Goal: Check status: Check status

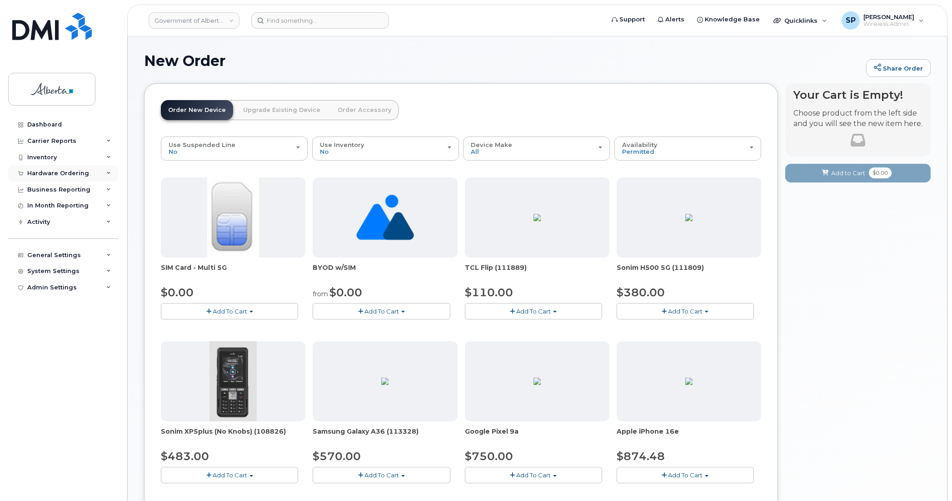
drag, startPoint x: 750, startPoint y: 0, endPoint x: 46, endPoint y: 173, distance: 724.3
click at [46, 173] on div "Hardware Ordering" at bounding box center [58, 173] width 62 height 7
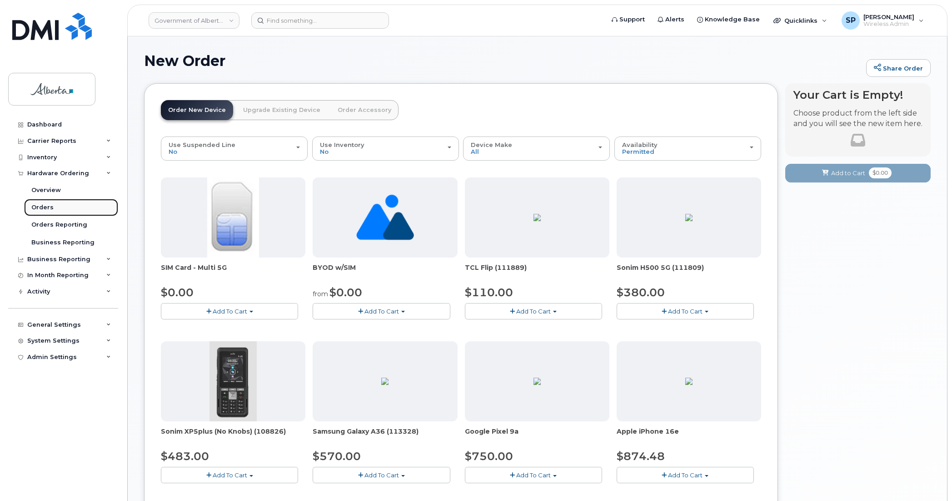
click at [49, 207] on div "Orders" at bounding box center [42, 207] width 22 height 8
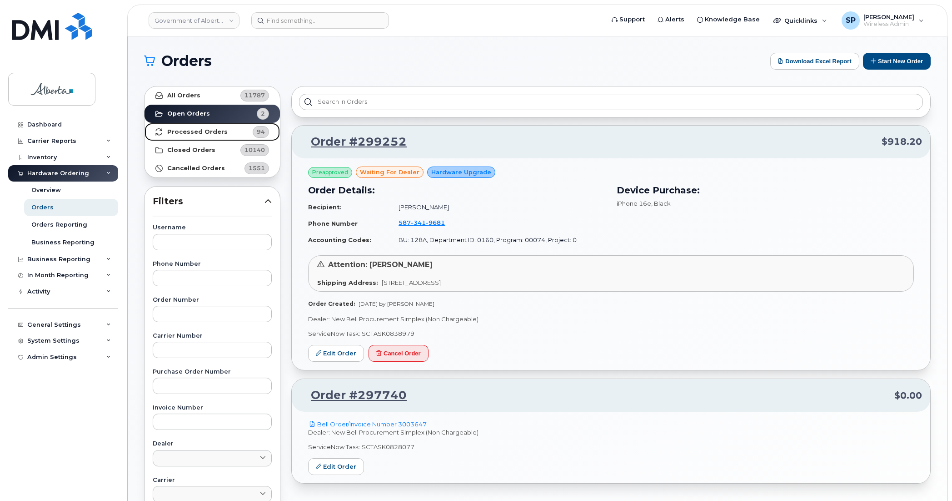
click at [177, 133] on strong "Processed Orders" at bounding box center [197, 131] width 60 height 7
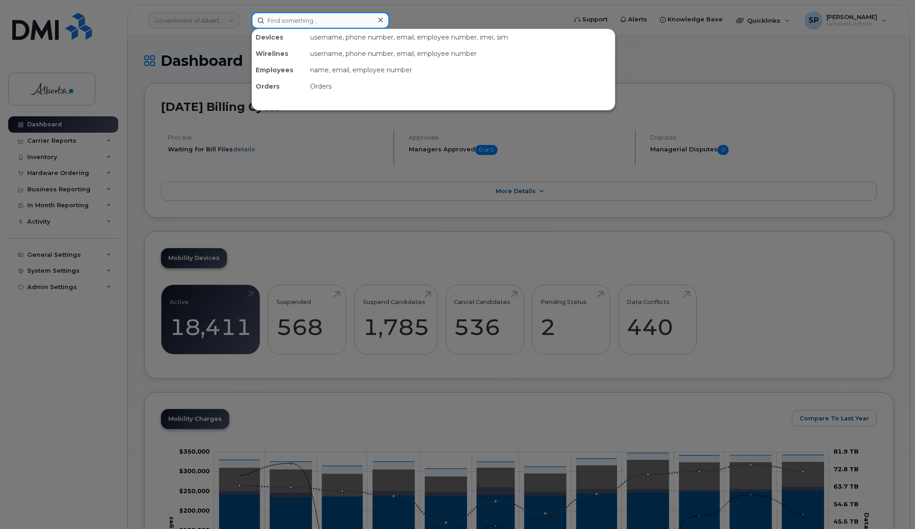
click at [282, 25] on input at bounding box center [320, 20] width 138 height 16
paste input "7802923696"
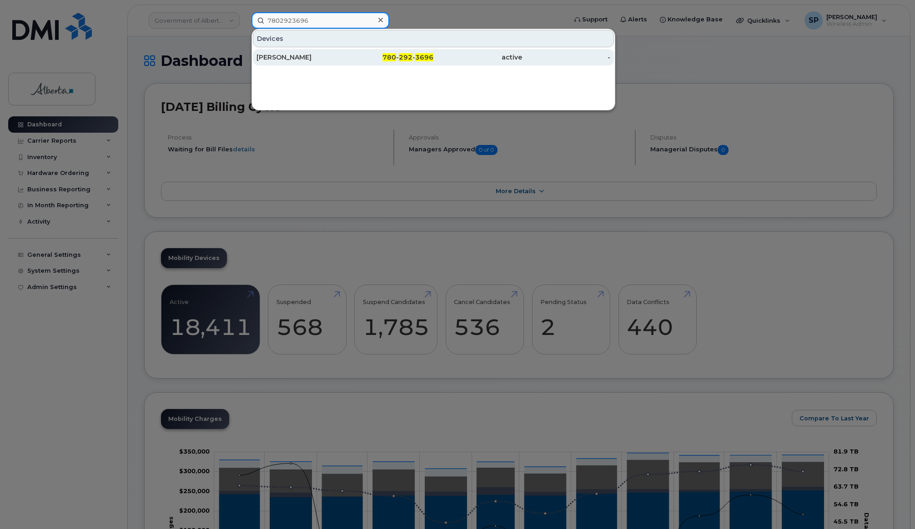
type input "7802923696"
click at [304, 59] on div "Kimberly J Shaw" at bounding box center [300, 57] width 89 height 9
